Goal: Task Accomplishment & Management: Complete application form

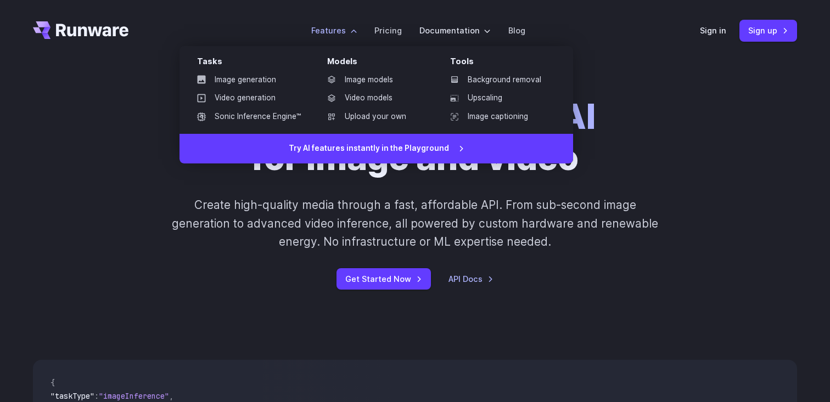
click at [332, 33] on label "Features" at bounding box center [334, 30] width 46 height 13
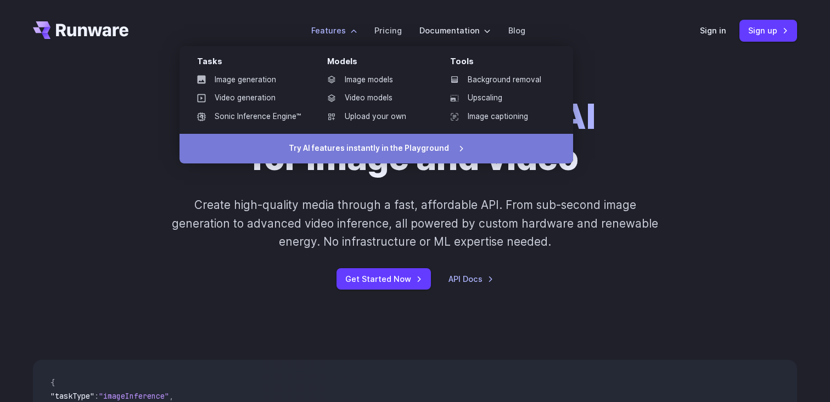
click at [374, 153] on link "Try AI features instantly in the Playground" at bounding box center [377, 149] width 394 height 30
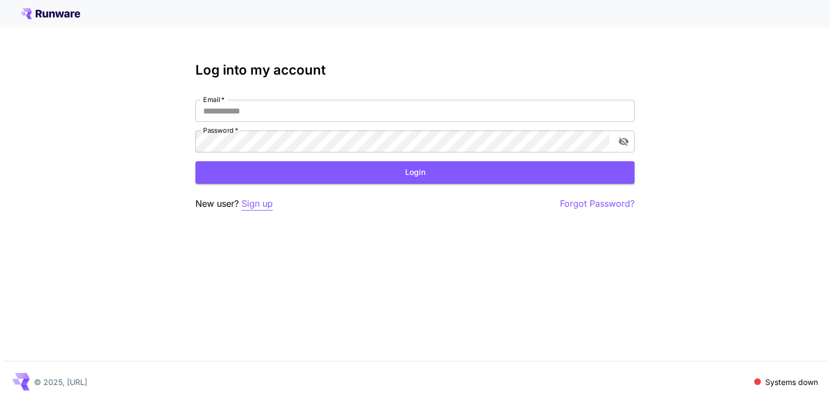
click at [261, 203] on p "Sign up" at bounding box center [257, 204] width 31 height 14
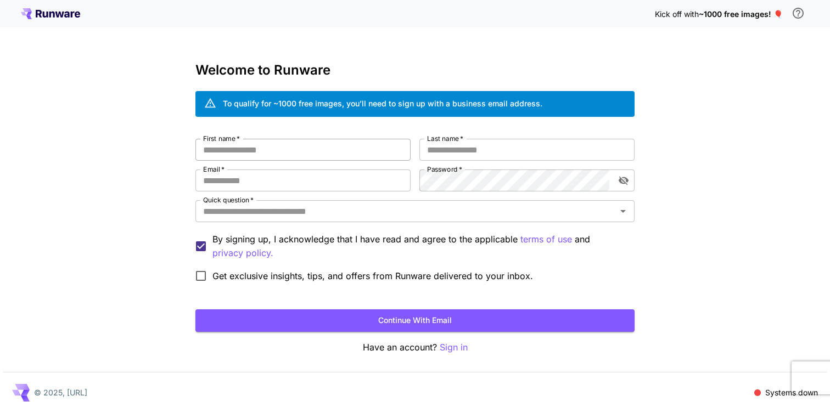
click at [279, 141] on input "First name   *" at bounding box center [302, 150] width 215 height 22
type input "*****"
type input "******"
type input "**********"
click at [610, 181] on div at bounding box center [610, 181] width 0 height 0
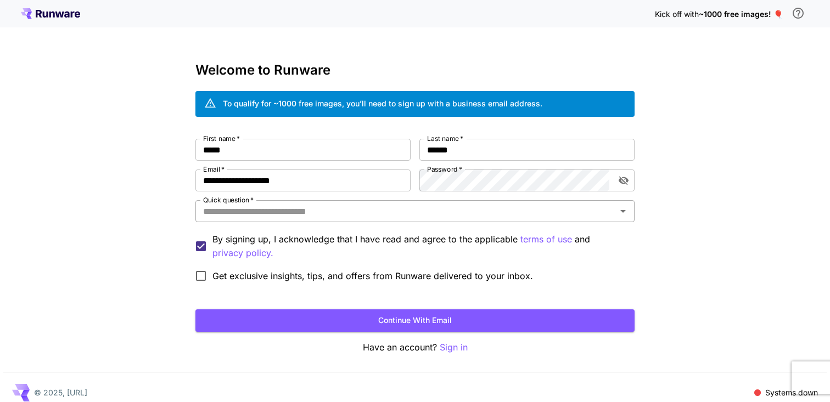
click at [404, 212] on input "Quick question   *" at bounding box center [406, 211] width 415 height 15
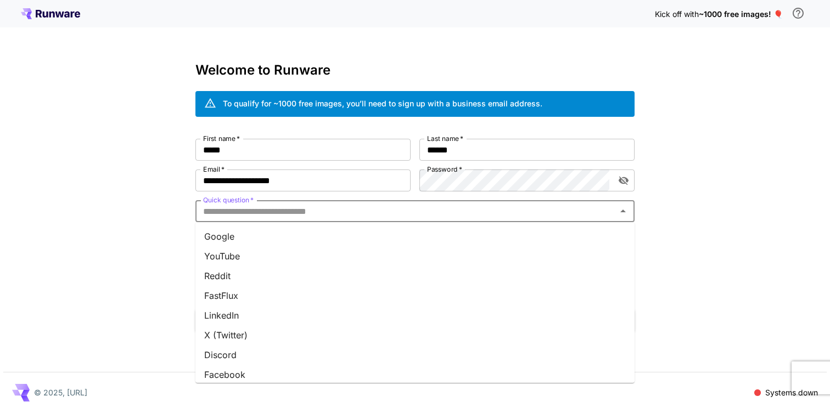
click at [304, 233] on li "Google" at bounding box center [414, 237] width 439 height 20
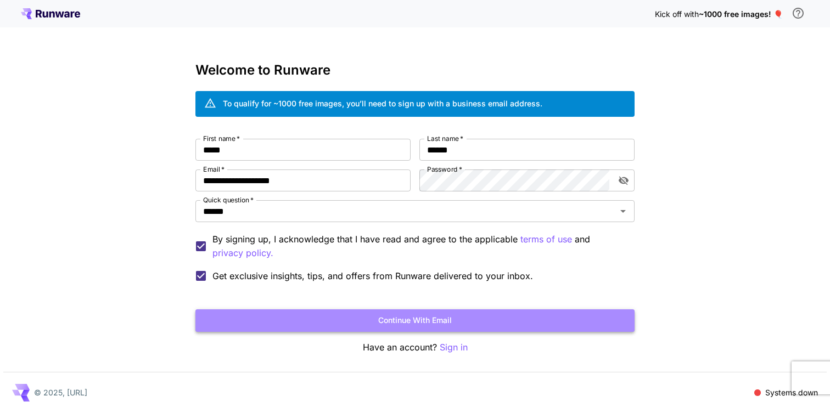
click at [396, 324] on button "Continue with email" at bounding box center [414, 321] width 439 height 23
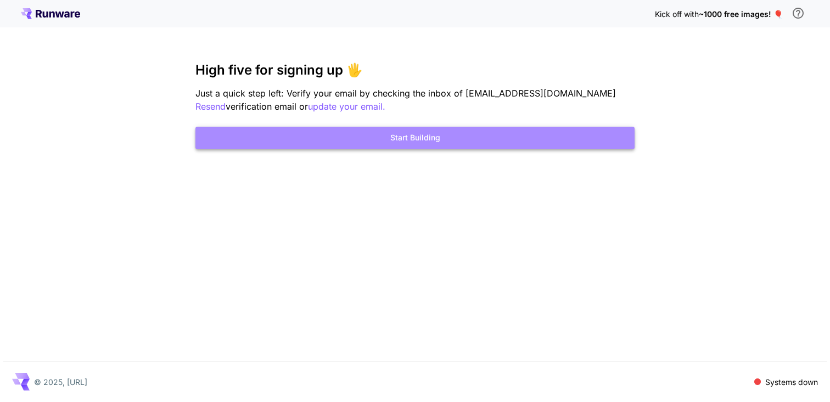
click at [448, 133] on button "Start Building" at bounding box center [414, 138] width 439 height 23
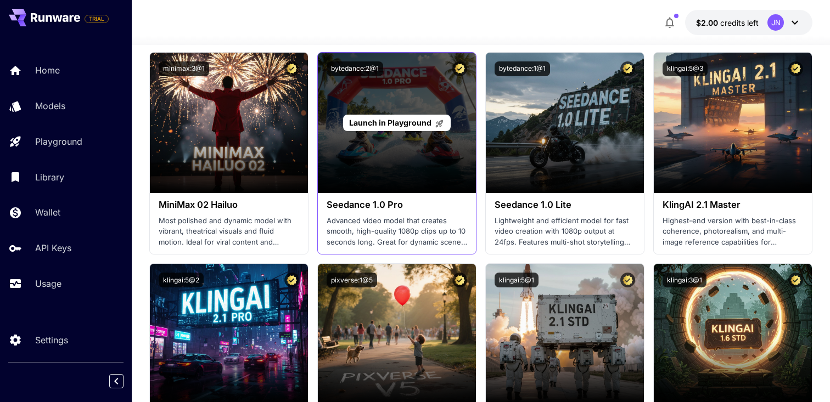
scroll to position [358, 0]
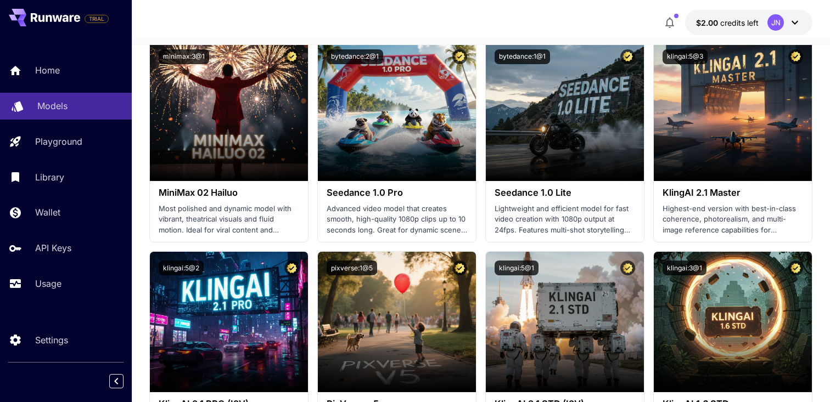
click at [51, 100] on p "Models" at bounding box center [52, 105] width 30 height 13
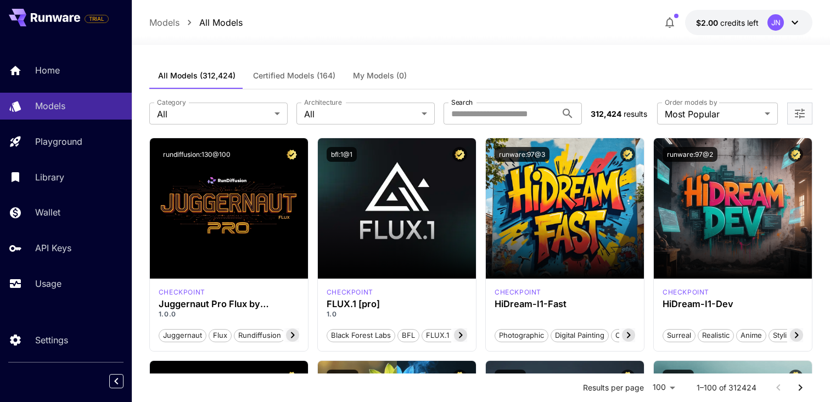
click at [317, 75] on span "Certified Models (164)" at bounding box center [294, 76] width 82 height 10
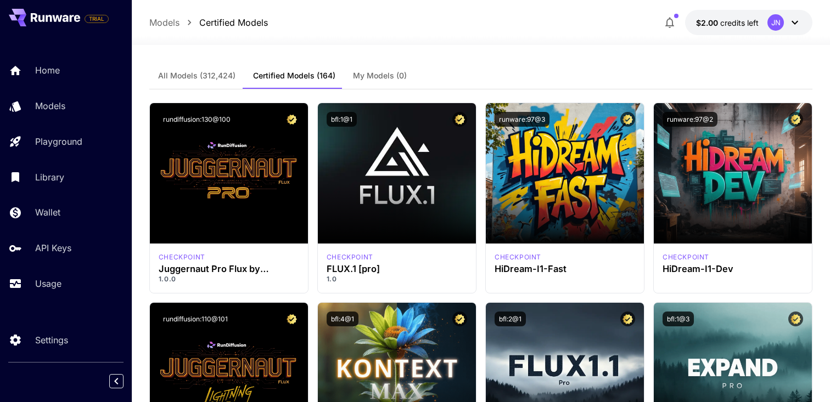
click at [216, 79] on span "All Models (312,424)" at bounding box center [196, 76] width 77 height 10
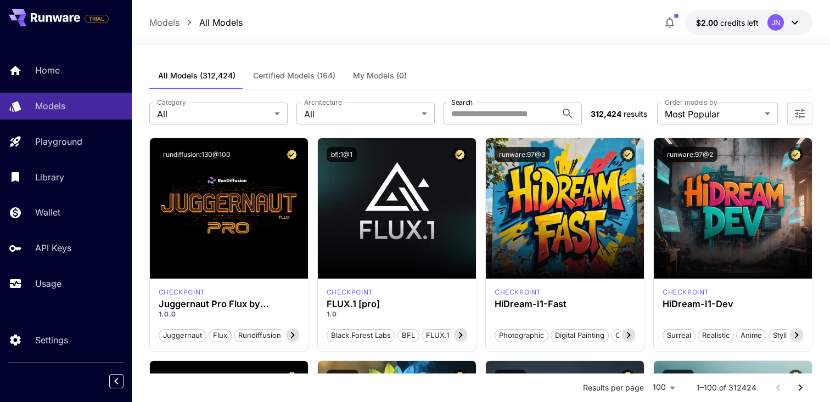
click at [678, 20] on button "button" at bounding box center [670, 23] width 22 height 22
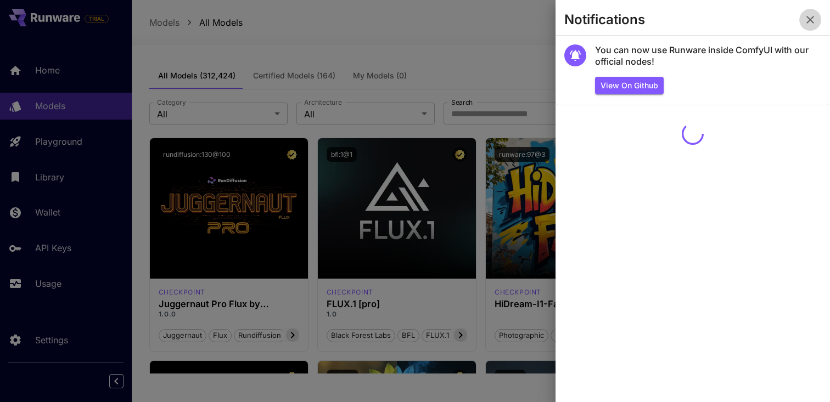
click at [806, 17] on icon "button" at bounding box center [810, 19] width 13 height 13
